Goal: Transaction & Acquisition: Purchase product/service

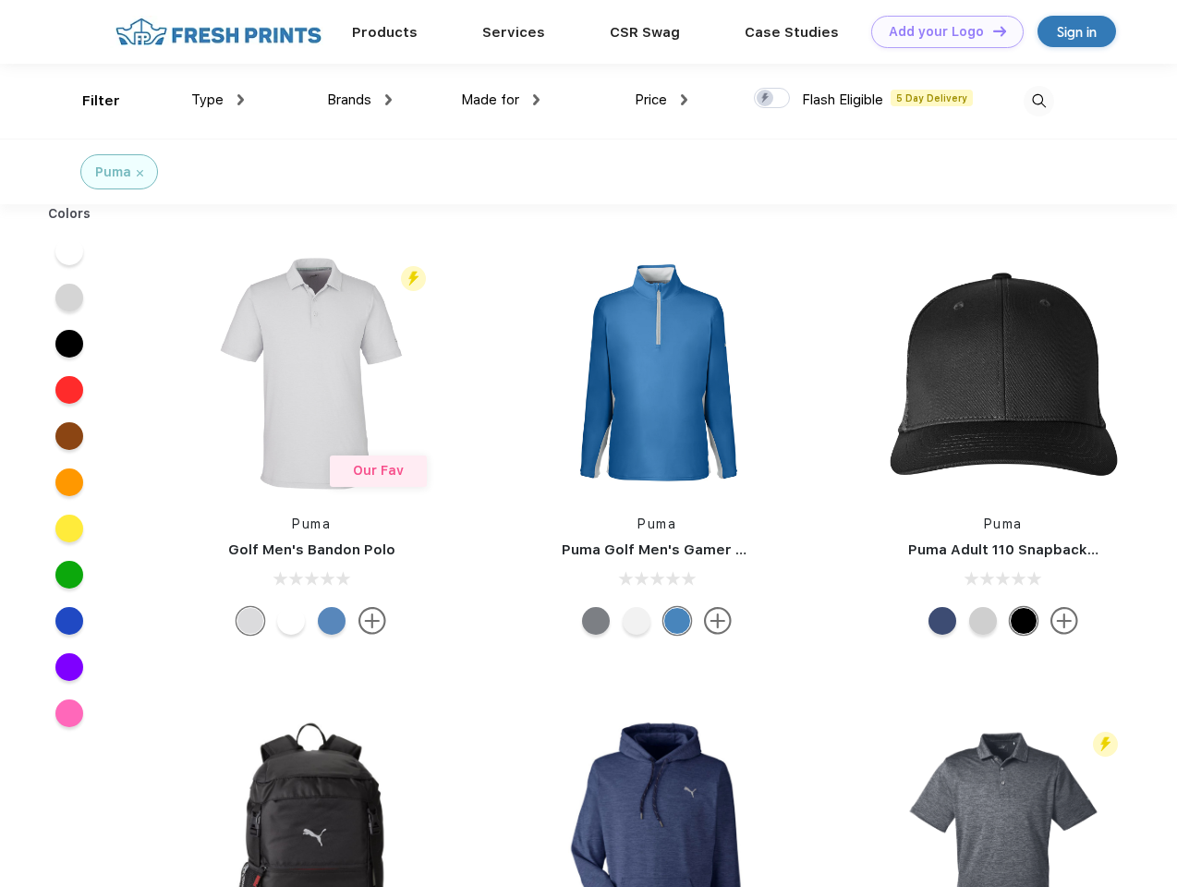
scroll to position [1, 0]
click at [941, 31] on link "Add your Logo Design Tool" at bounding box center [947, 32] width 152 height 32
click at [0, 0] on div "Design Tool" at bounding box center [0, 0] width 0 height 0
click at [991, 30] on link "Add your Logo Design Tool" at bounding box center [947, 32] width 152 height 32
click at [89, 101] on div "Filter" at bounding box center [101, 101] width 38 height 21
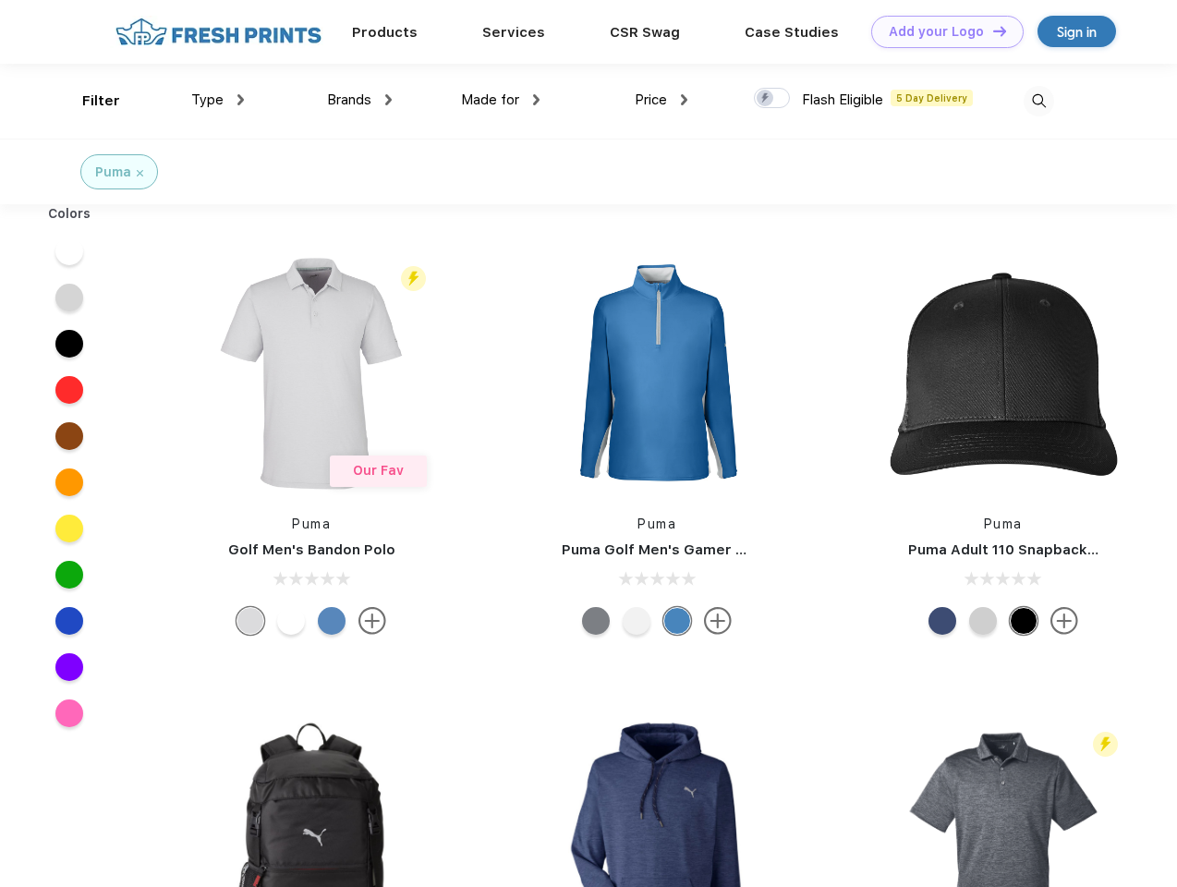
click at [218, 100] on span "Type" at bounding box center [207, 99] width 32 height 17
click at [359, 100] on span "Brands" at bounding box center [349, 99] width 44 height 17
click at [501, 100] on span "Made for" at bounding box center [490, 99] width 58 height 17
click at [662, 100] on span "Price" at bounding box center [651, 99] width 32 height 17
click at [772, 99] on div at bounding box center [772, 98] width 36 height 20
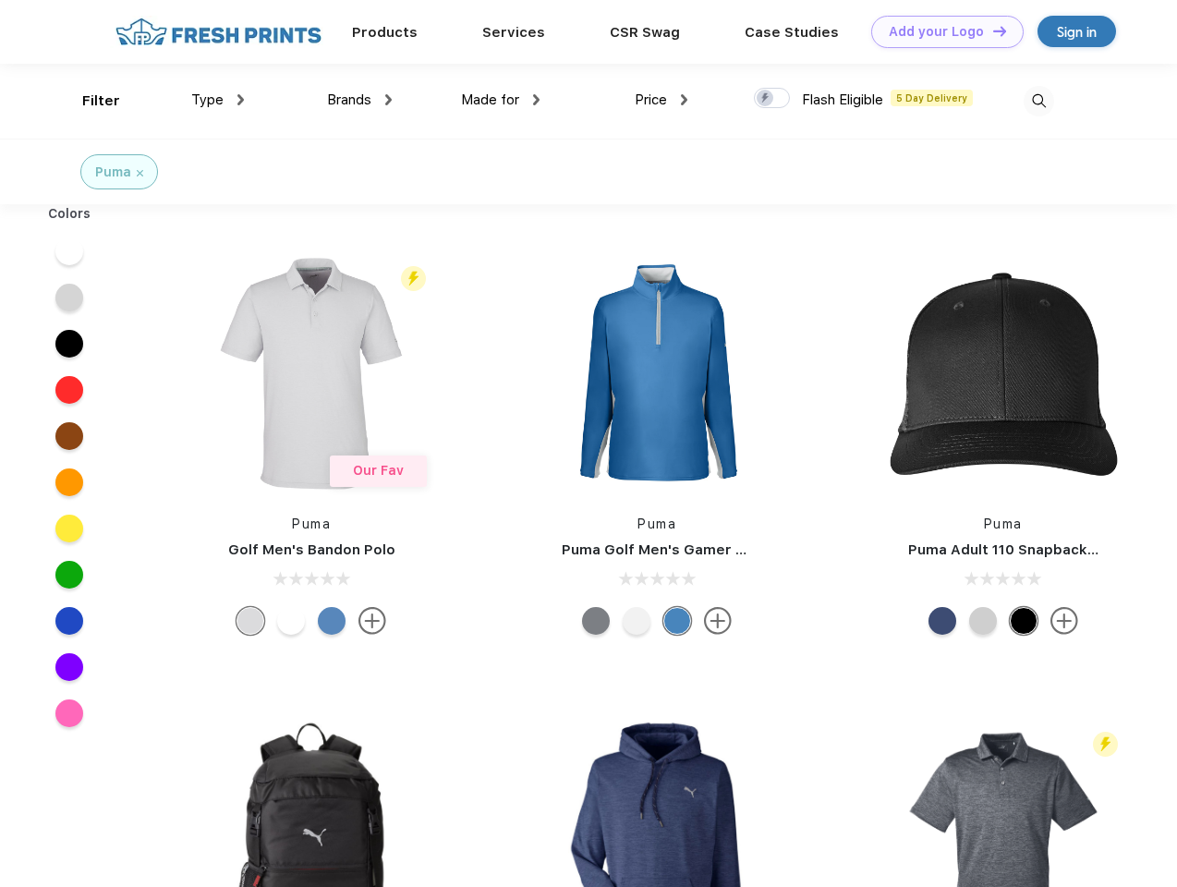
click at [766, 99] on input "checkbox" at bounding box center [760, 93] width 12 height 12
click at [1038, 101] on img at bounding box center [1039, 101] width 30 height 30
